Goal: Download file/media

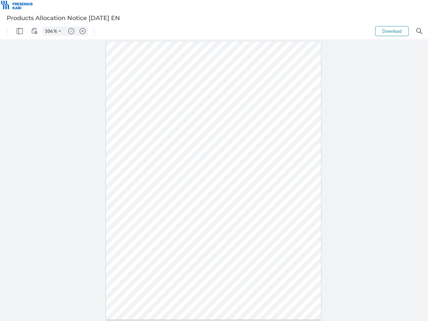
click at [20, 31] on img "Panel" at bounding box center [20, 31] width 6 height 6
click at [34, 31] on img "View Controls" at bounding box center [34, 31] width 6 height 6
click at [50, 31] on input "106" at bounding box center [48, 31] width 11 height 6
click at [60, 31] on img "Zoom Controls" at bounding box center [60, 31] width 3 height 3
click at [71, 31] on img "Zoom out" at bounding box center [71, 31] width 6 height 6
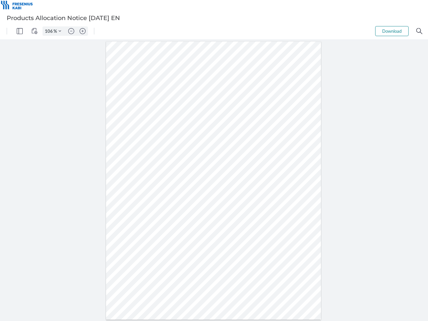
click at [83, 31] on img "Zoom in" at bounding box center [83, 31] width 6 height 6
click at [392, 31] on button "Download" at bounding box center [391, 31] width 33 height 10
click at [420, 31] on img "Search" at bounding box center [420, 31] width 6 height 6
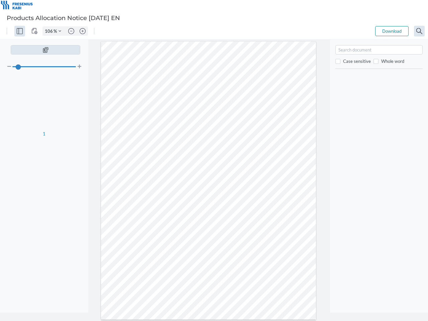
type input "106"
